Goal: Task Accomplishment & Management: Manage account settings

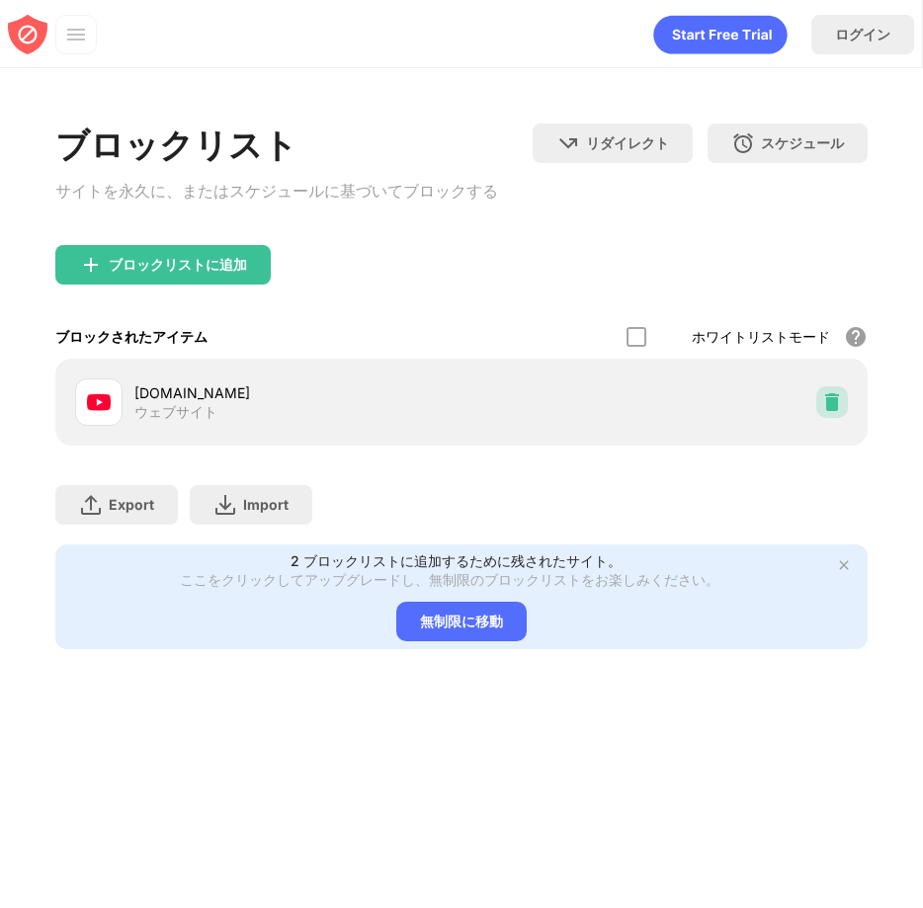
click at [820, 414] on div at bounding box center [832, 402] width 32 height 32
